Goal: Task Accomplishment & Management: Complete application form

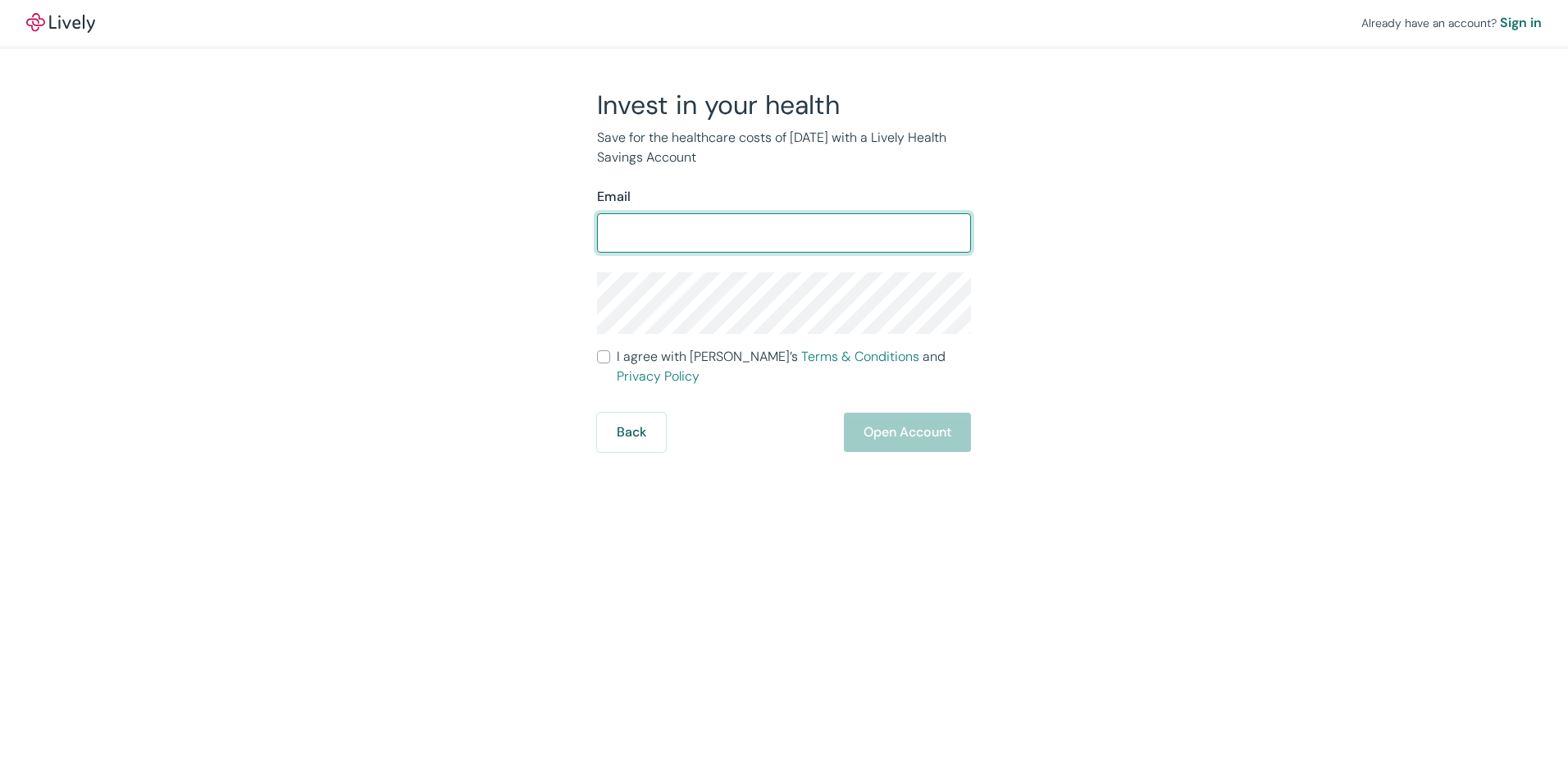
click at [662, 240] on input "Email" at bounding box center [784, 233] width 374 height 33
type input "[EMAIL_ADDRESS][DOMAIN_NAME]"
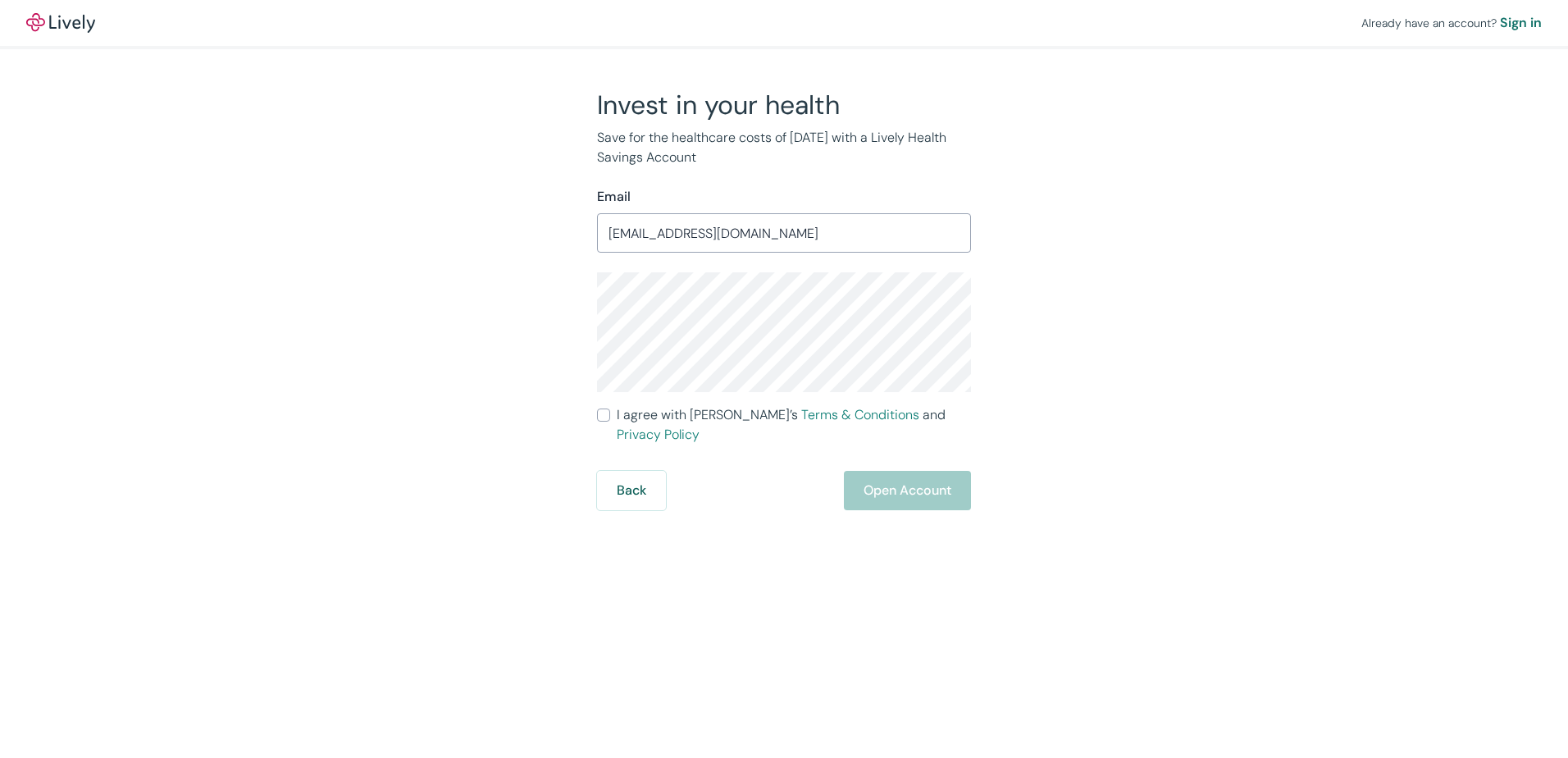
click at [523, 379] on div "Invest in your health Save for the healthcare costs of [DATE] with a Lively Hea…" at bounding box center [774, 299] width 787 height 422
click at [540, 337] on div "Invest in your health Save for the healthcare costs of [DATE] with a Lively Hea…" at bounding box center [774, 299] width 787 height 422
click at [602, 413] on input "I agree with Lively’s Terms & Conditions and Privacy Policy" at bounding box center [603, 414] width 13 height 13
checkbox input "true"
click at [867, 471] on button "Open Account" at bounding box center [907, 490] width 127 height 40
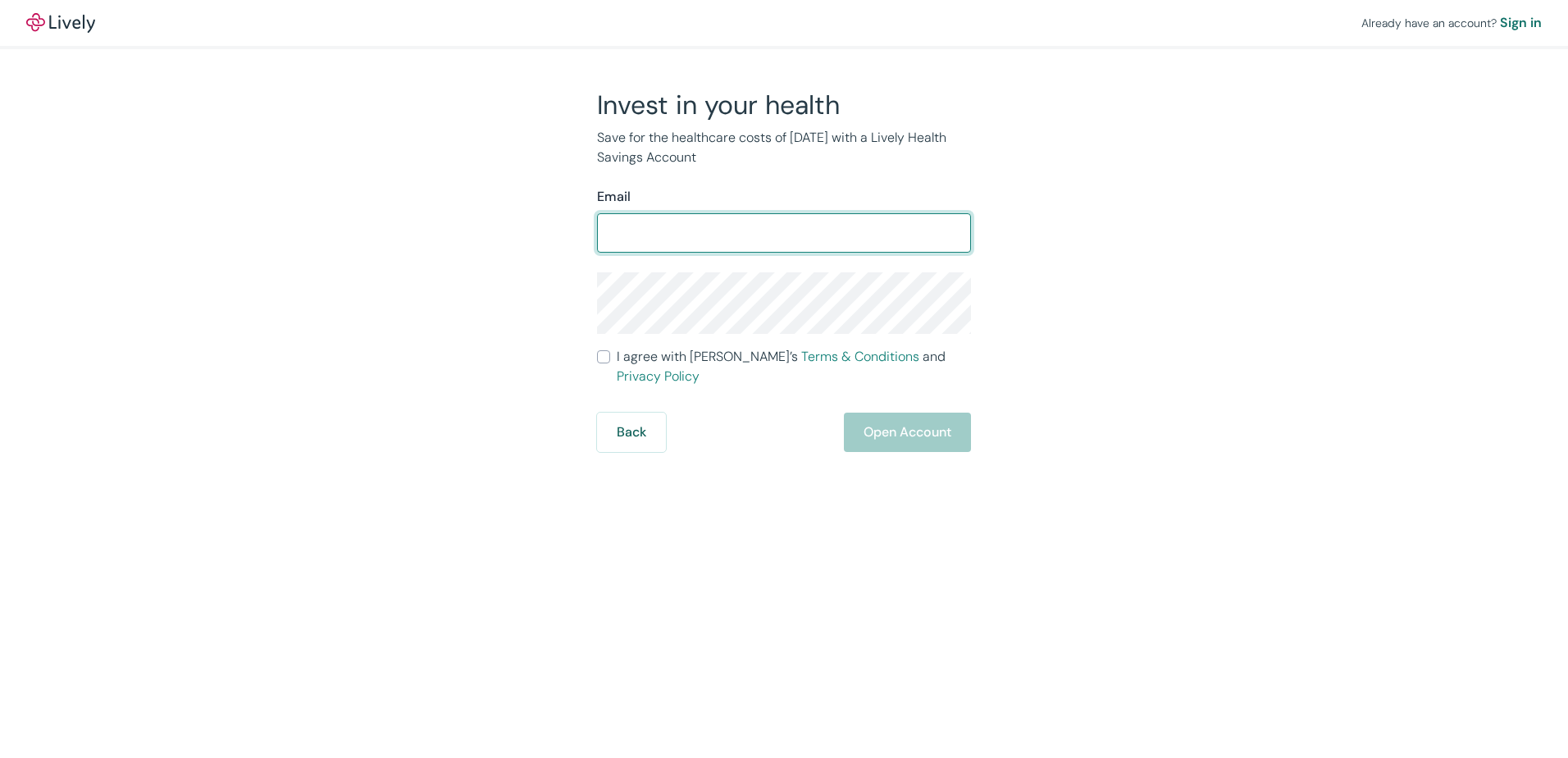
click at [827, 243] on input "Email" at bounding box center [784, 233] width 374 height 33
type input "[EMAIL_ADDRESS][DOMAIN_NAME]"
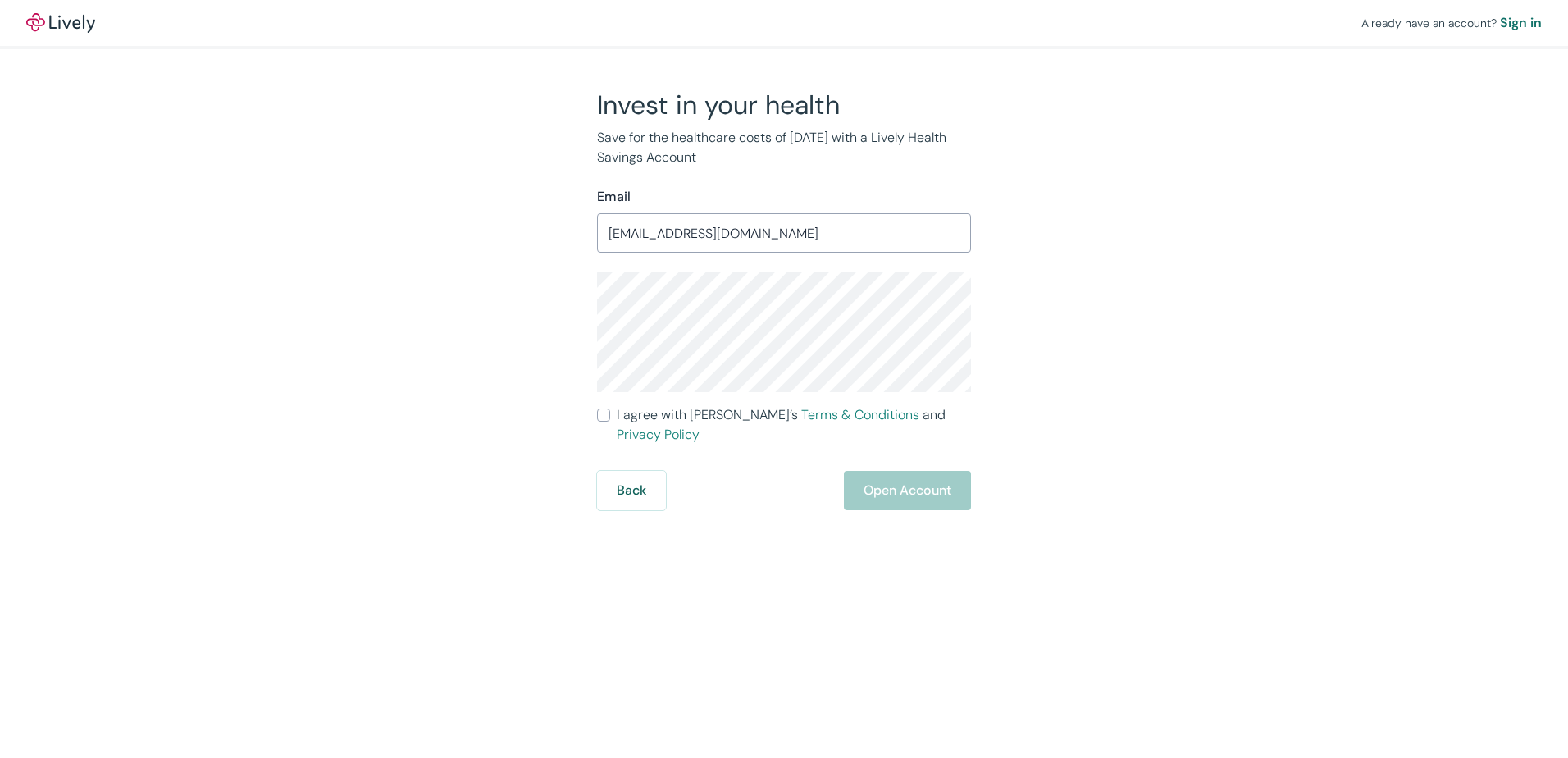
click at [1032, 319] on div "Invest in your health Save for the healthcare costs of [DATE] with a Lively Hea…" at bounding box center [774, 299] width 787 height 422
click at [622, 416] on span "I agree with Lively’s Terms & Conditions and Privacy Policy" at bounding box center [794, 425] width 355 height 40
click at [610, 416] on input "I agree with Lively’s Terms & Conditions and Privacy Policy" at bounding box center [603, 414] width 13 height 13
checkbox input "true"
click at [642, 471] on button "Back" at bounding box center [632, 490] width 69 height 40
